Goal: Transaction & Acquisition: Purchase product/service

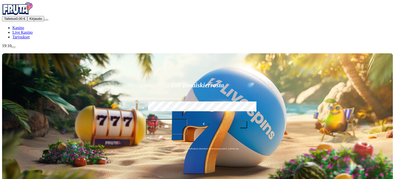
click at [23, 21] on button "Talletus 0.00 €" at bounding box center [14, 18] width 25 height 5
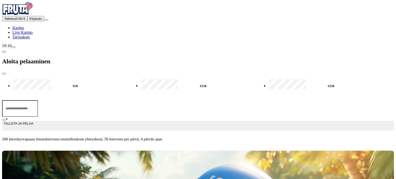
click at [29, 21] on span "Kirjaudu" at bounding box center [35, 19] width 13 height 4
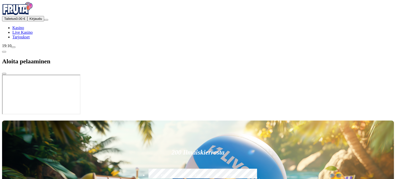
click at [27, 21] on button "Talletus 0.00 €" at bounding box center [14, 18] width 25 height 5
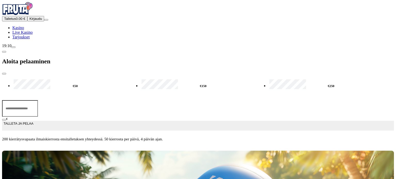
click at [33, 121] on span "TALLETA JA PELAA" at bounding box center [19, 125] width 30 height 9
